Goal: Task Accomplishment & Management: Use online tool/utility

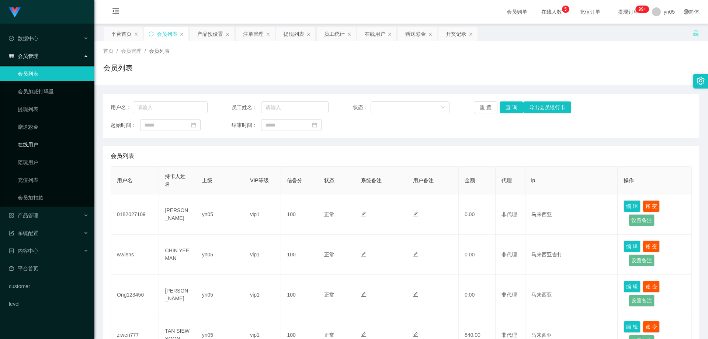
click at [34, 142] on link "在线用户" at bounding box center [53, 144] width 71 height 15
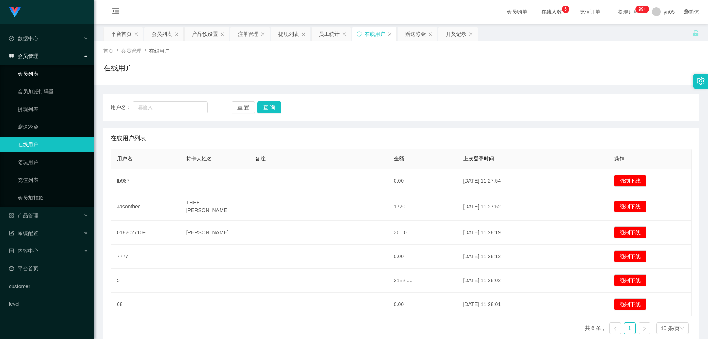
click at [29, 72] on link "会员列表" at bounding box center [53, 73] width 71 height 15
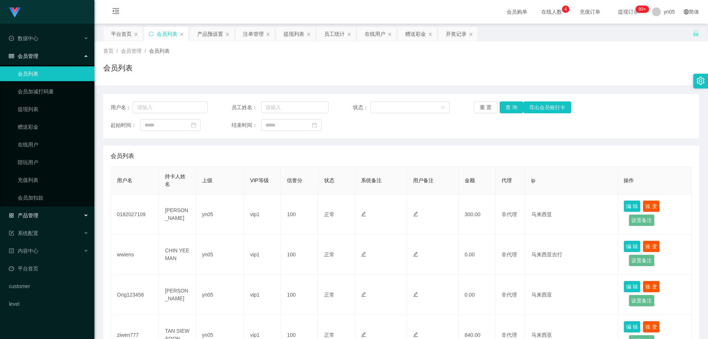
click at [36, 213] on span "产品管理" at bounding box center [23, 215] width 29 height 6
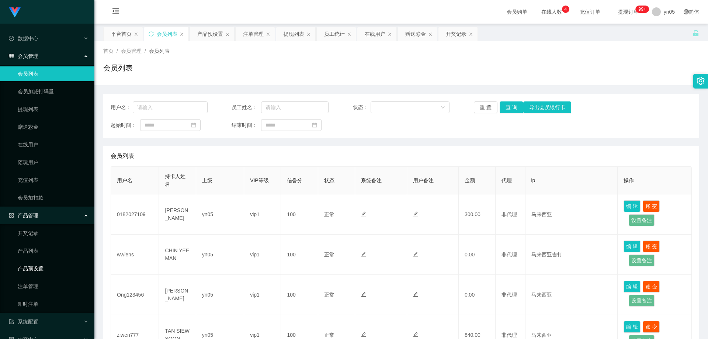
click at [47, 268] on link "产品预设置" at bounding box center [53, 268] width 71 height 15
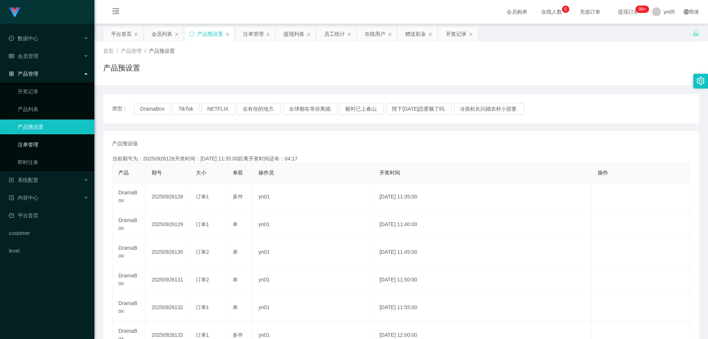
click at [46, 144] on link "注单管理" at bounding box center [53, 144] width 71 height 15
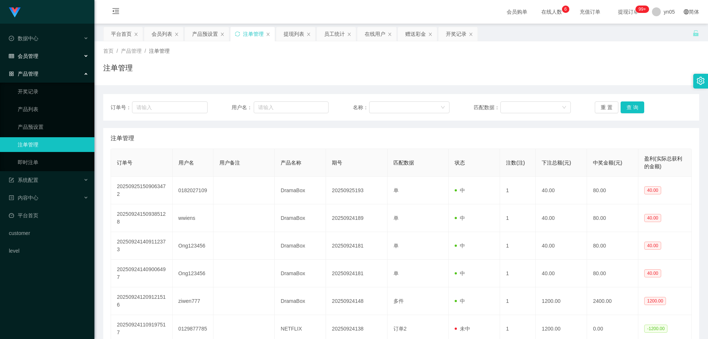
click at [41, 57] on div "会员管理" at bounding box center [47, 56] width 94 height 15
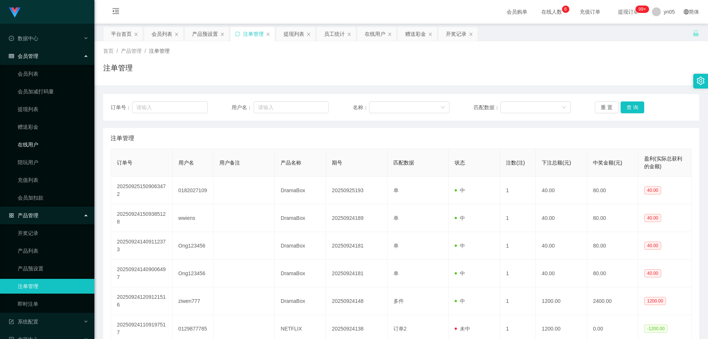
drag, startPoint x: 38, startPoint y: 146, endPoint x: 3, endPoint y: 196, distance: 60.9
click at [38, 147] on link "在线用户" at bounding box center [53, 144] width 71 height 15
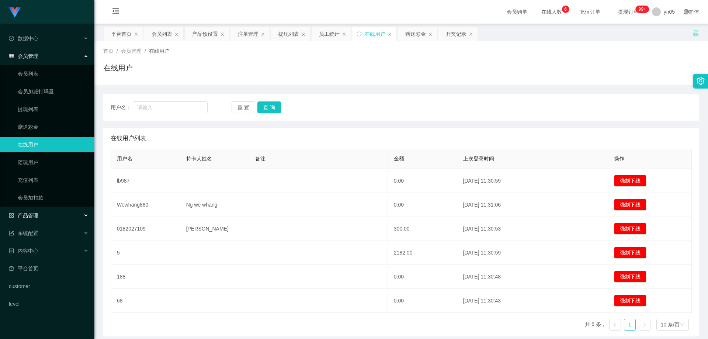
click at [35, 215] on span "产品管理" at bounding box center [23, 215] width 29 height 6
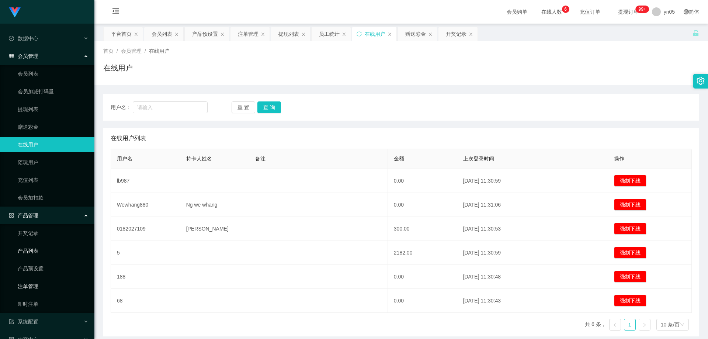
drag, startPoint x: 30, startPoint y: 285, endPoint x: 36, endPoint y: 243, distance: 42.5
click at [30, 285] on link "注单管理" at bounding box center [53, 286] width 71 height 15
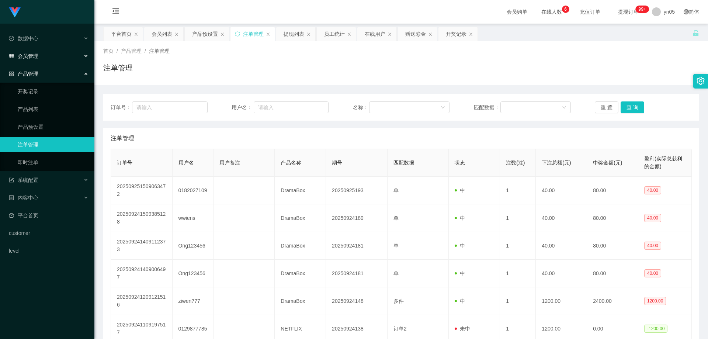
click at [34, 54] on span "会员管理" at bounding box center [23, 56] width 29 height 6
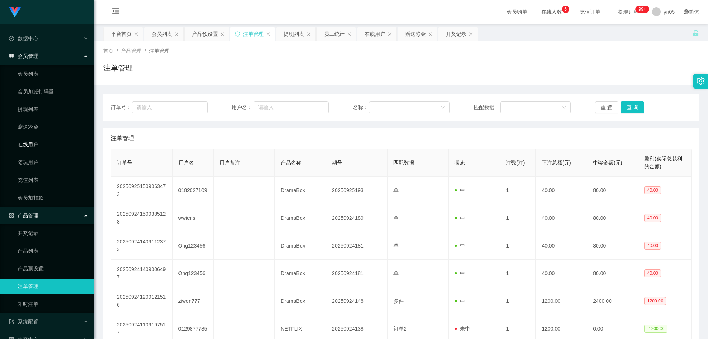
click at [39, 139] on link "在线用户" at bounding box center [53, 144] width 71 height 15
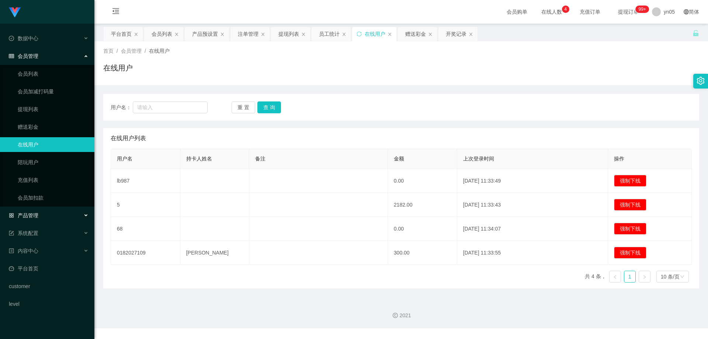
click at [38, 216] on span "产品管理" at bounding box center [23, 215] width 29 height 6
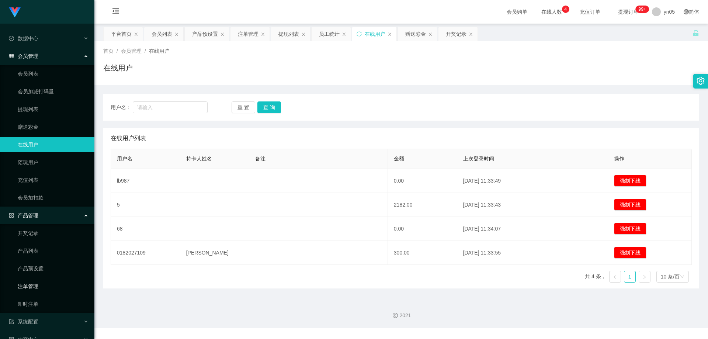
click at [39, 282] on link "注单管理" at bounding box center [53, 286] width 71 height 15
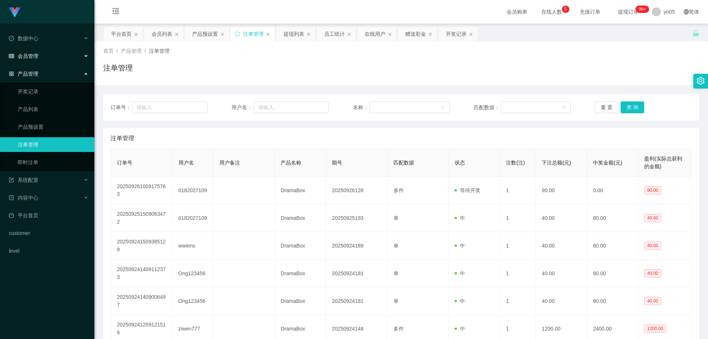
click at [44, 50] on div "会员管理" at bounding box center [47, 56] width 94 height 15
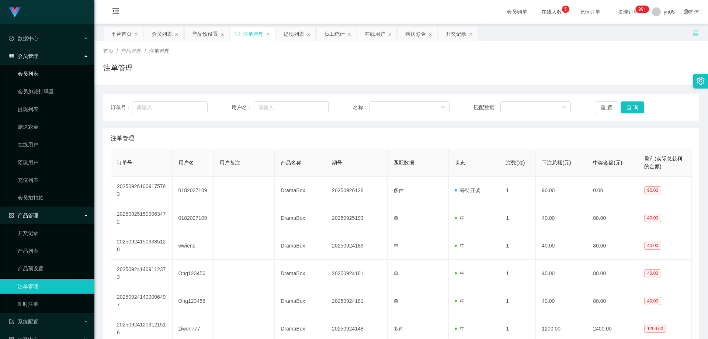
click at [36, 78] on link "会员列表" at bounding box center [53, 73] width 71 height 15
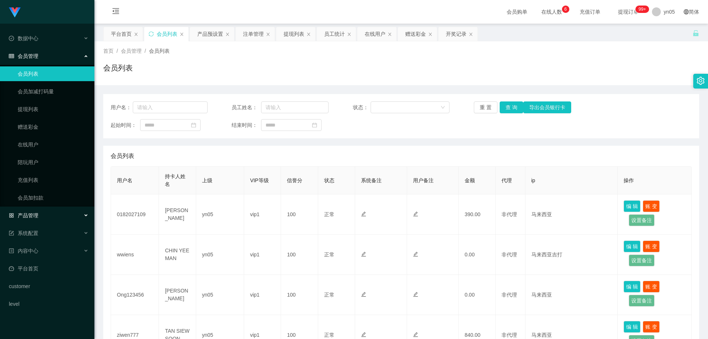
click at [32, 216] on span "产品管理" at bounding box center [23, 215] width 29 height 6
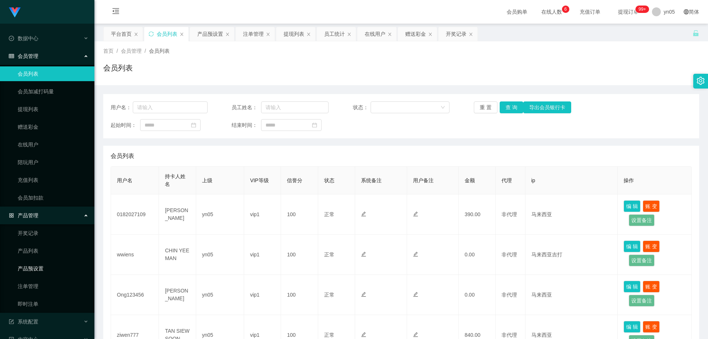
click at [44, 265] on link "产品预设置" at bounding box center [53, 268] width 71 height 15
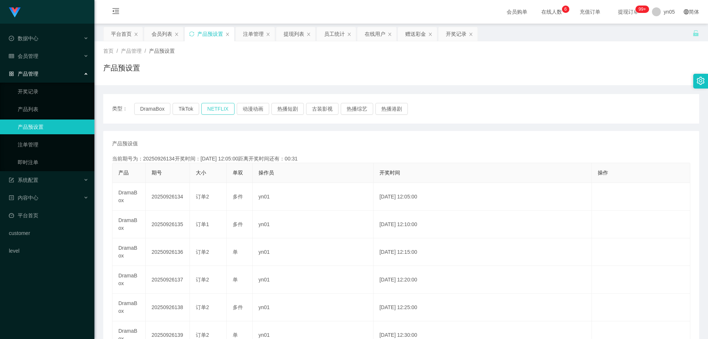
click at [217, 109] on button "NETFLIX" at bounding box center [217, 109] width 33 height 12
click at [158, 112] on button "DramaBox" at bounding box center [152, 109] width 36 height 12
click at [183, 111] on button "TikTok" at bounding box center [185, 109] width 27 height 12
click at [217, 110] on button "NETFLIX" at bounding box center [217, 109] width 33 height 12
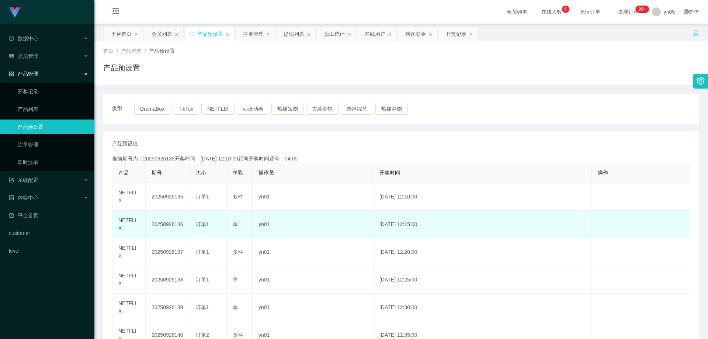
click at [241, 220] on div "单" at bounding box center [240, 224] width 14 height 8
click at [199, 221] on span "订单1" at bounding box center [202, 224] width 13 height 6
click at [243, 220] on div "单" at bounding box center [240, 224] width 14 height 8
drag, startPoint x: 209, startPoint y: 213, endPoint x: 238, endPoint y: 216, distance: 29.2
click at [209, 220] on div "订单1" at bounding box center [208, 224] width 25 height 8
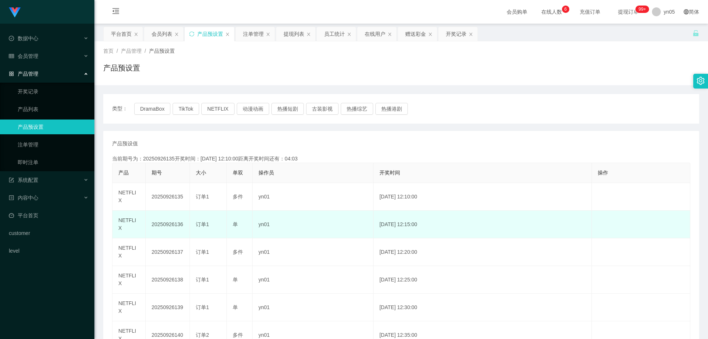
click at [240, 220] on div "单" at bounding box center [240, 224] width 14 height 8
click at [209, 220] on div "订单1" at bounding box center [208, 224] width 25 height 8
click at [240, 220] on div "单" at bounding box center [240, 224] width 14 height 8
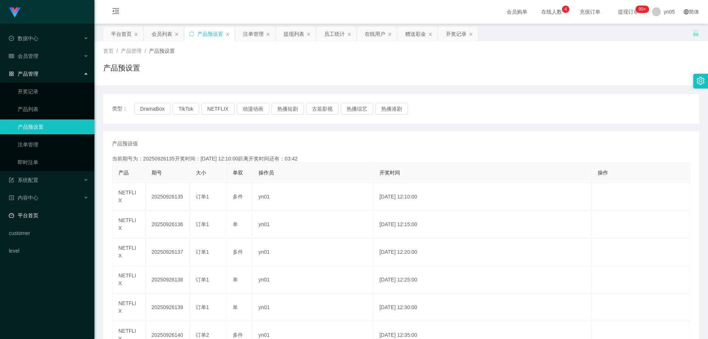
drag, startPoint x: 206, startPoint y: 190, endPoint x: 9, endPoint y: 220, distance: 199.0
click at [203, 193] on span "订单1" at bounding box center [202, 196] width 13 height 6
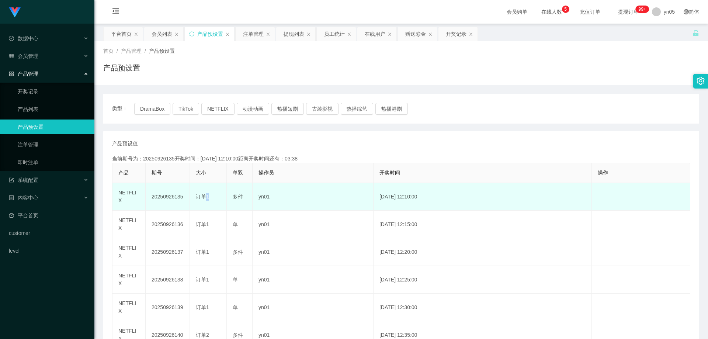
click at [205, 193] on span "订单1" at bounding box center [202, 196] width 13 height 6
click at [212, 193] on div "订单1" at bounding box center [208, 197] width 25 height 8
click at [235, 194] on span "多件" at bounding box center [238, 196] width 10 height 6
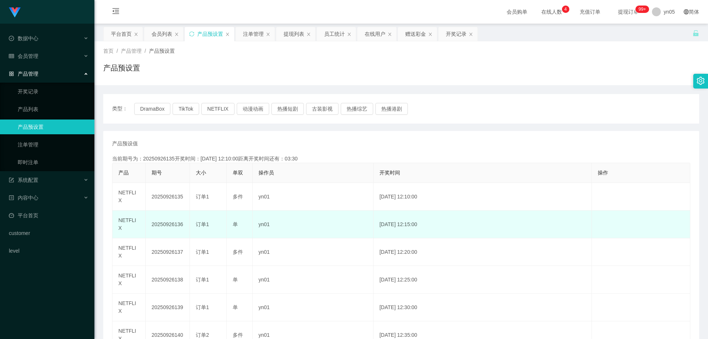
click at [197, 221] on span "订单1" at bounding box center [202, 224] width 13 height 6
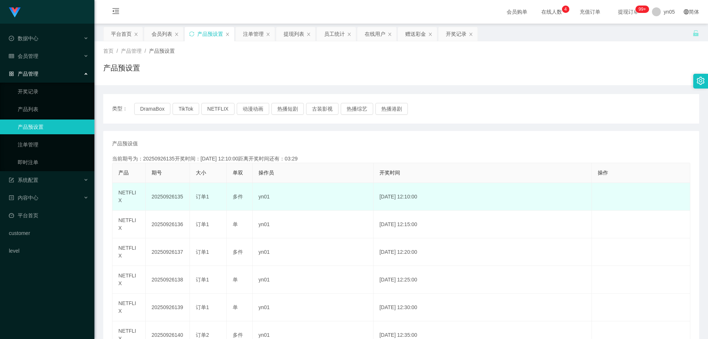
click at [242, 193] on span "多件" at bounding box center [238, 196] width 10 height 6
click at [209, 193] on span "订单1" at bounding box center [202, 196] width 13 height 6
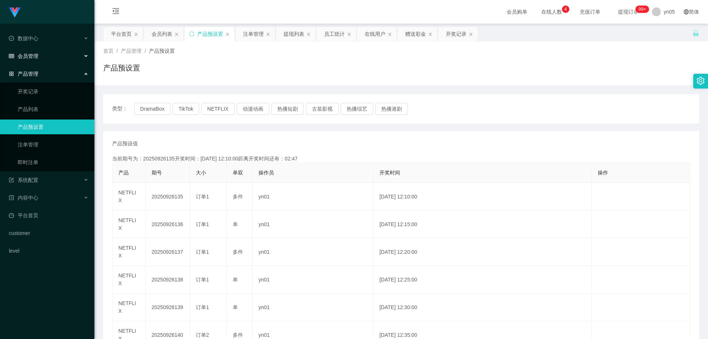
click at [43, 54] on div "会员管理" at bounding box center [47, 56] width 94 height 15
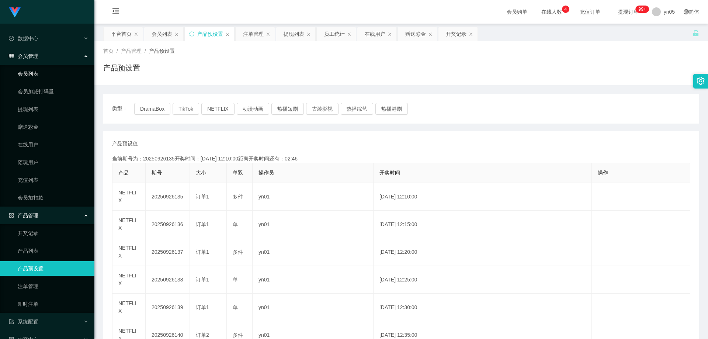
drag, startPoint x: 32, startPoint y: 77, endPoint x: 39, endPoint y: 73, distance: 7.5
click at [33, 76] on link "会员列表" at bounding box center [53, 73] width 71 height 15
